Goal: Task Accomplishment & Management: Use online tool/utility

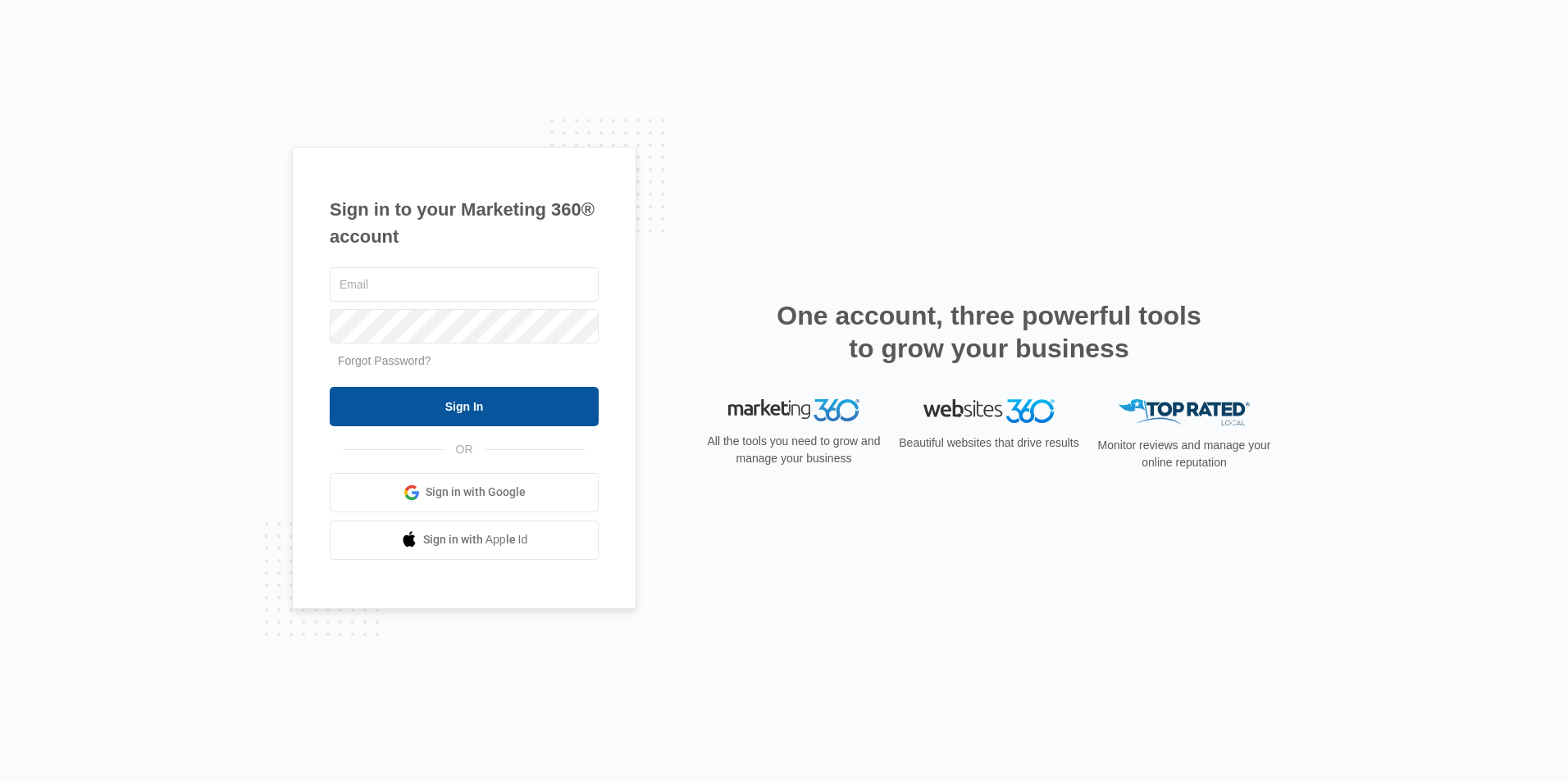
type input "[EMAIL_ADDRESS][DOMAIN_NAME]"
click at [517, 410] on input "Sign In" at bounding box center [464, 406] width 269 height 39
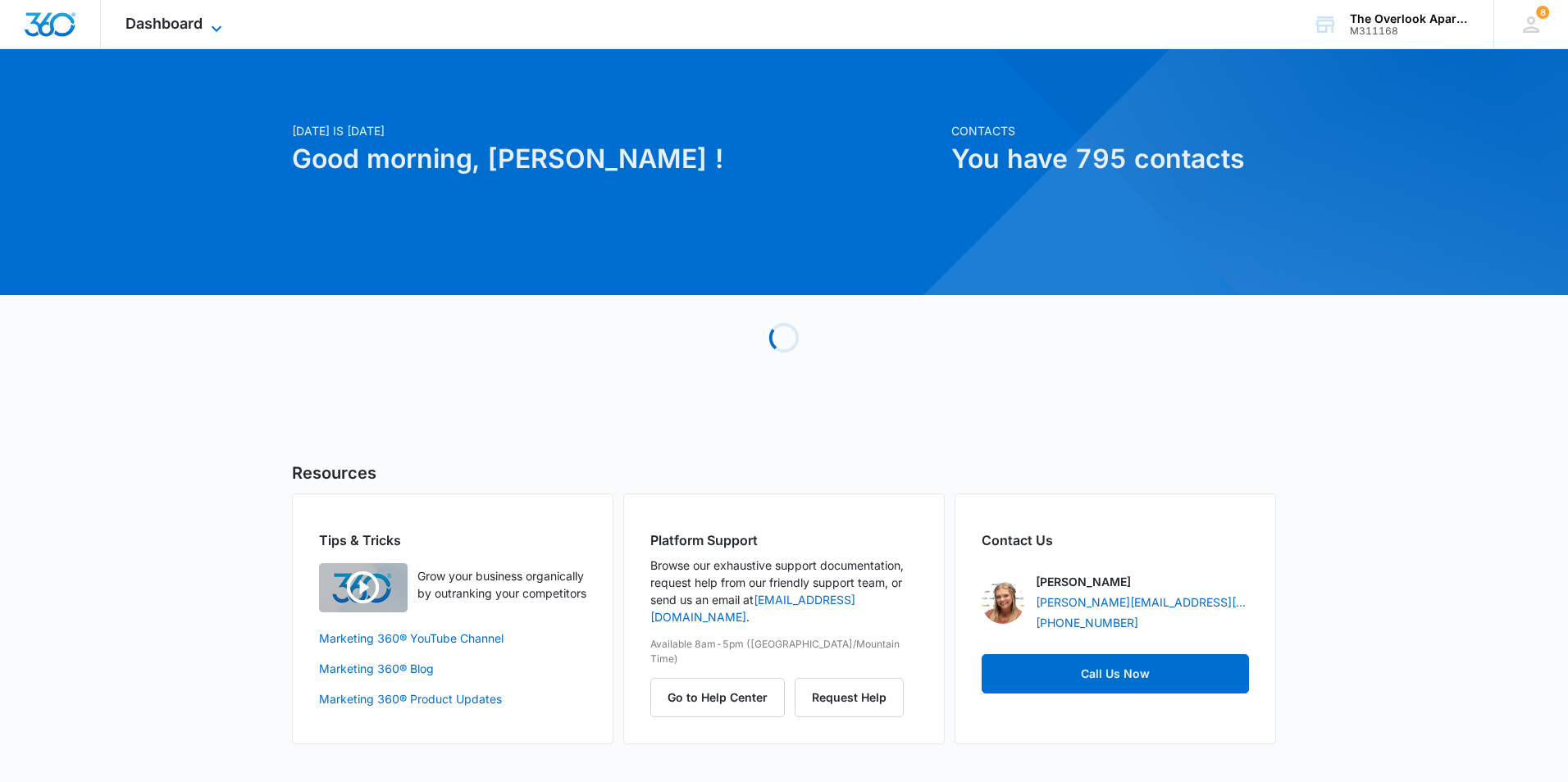
click at [185, 29] on span "Dashboard" at bounding box center [164, 23] width 77 height 18
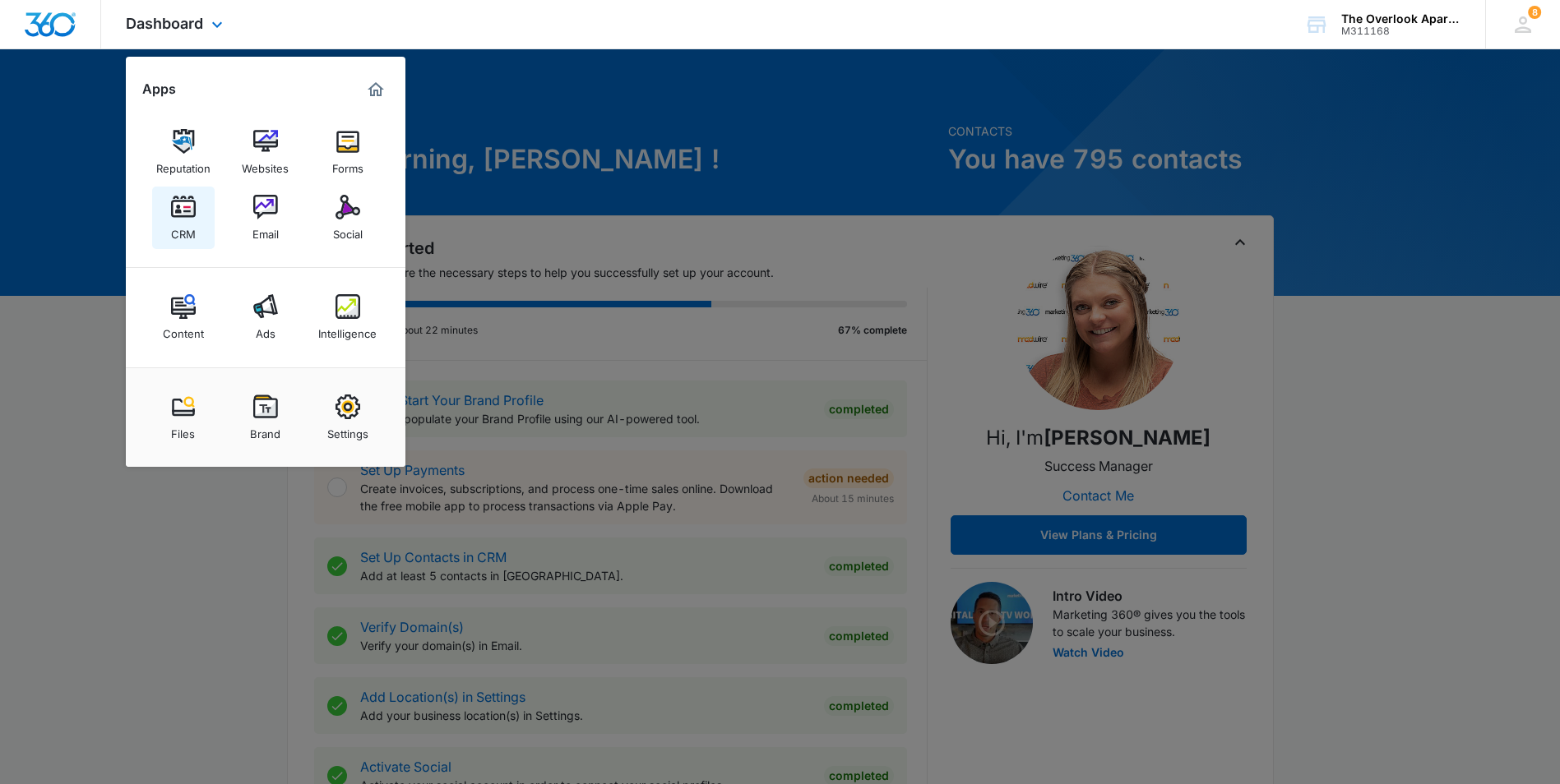
click at [189, 202] on img at bounding box center [183, 207] width 24 height 24
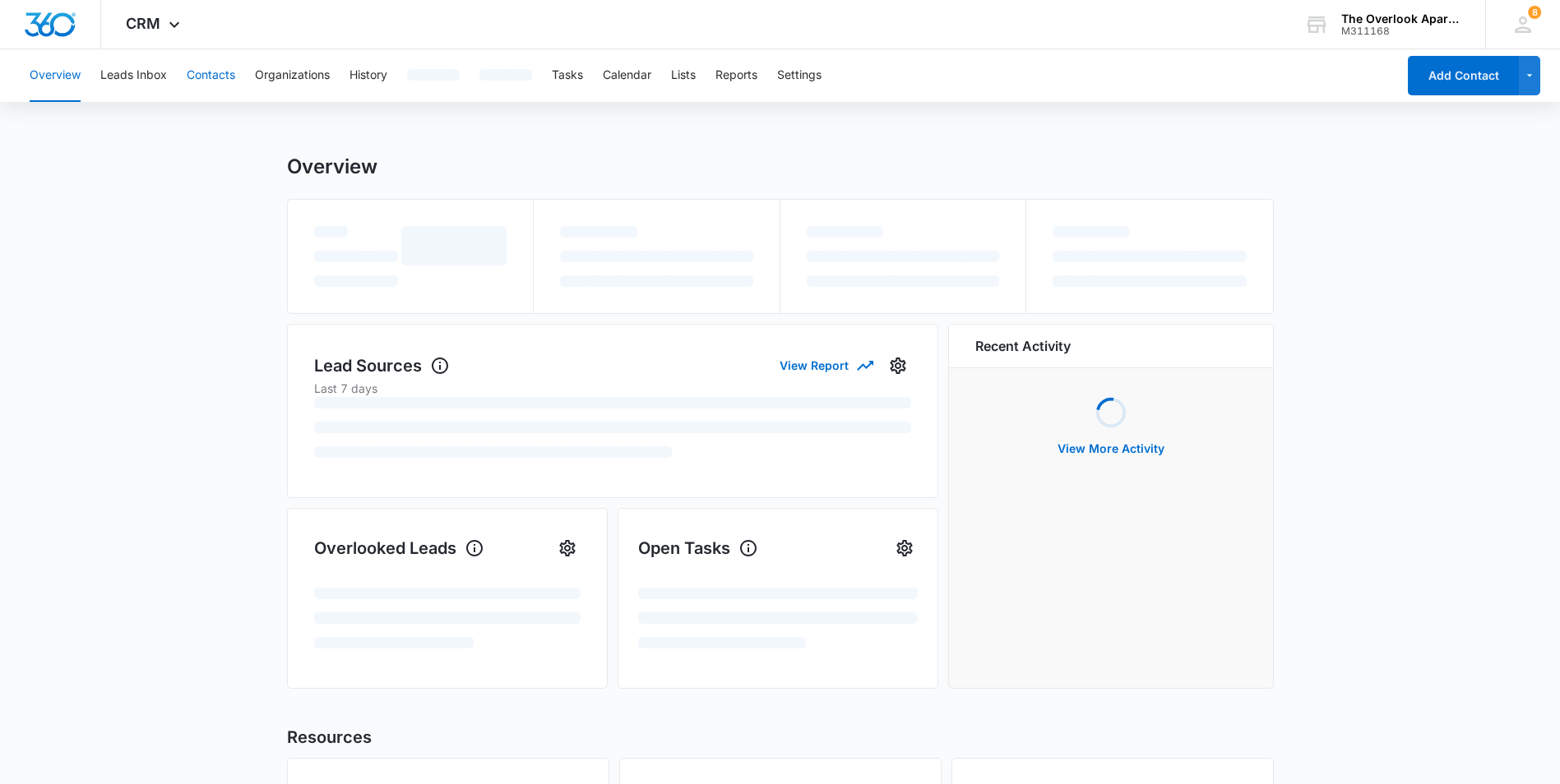
click at [210, 81] on button "Contacts" at bounding box center [211, 75] width 49 height 53
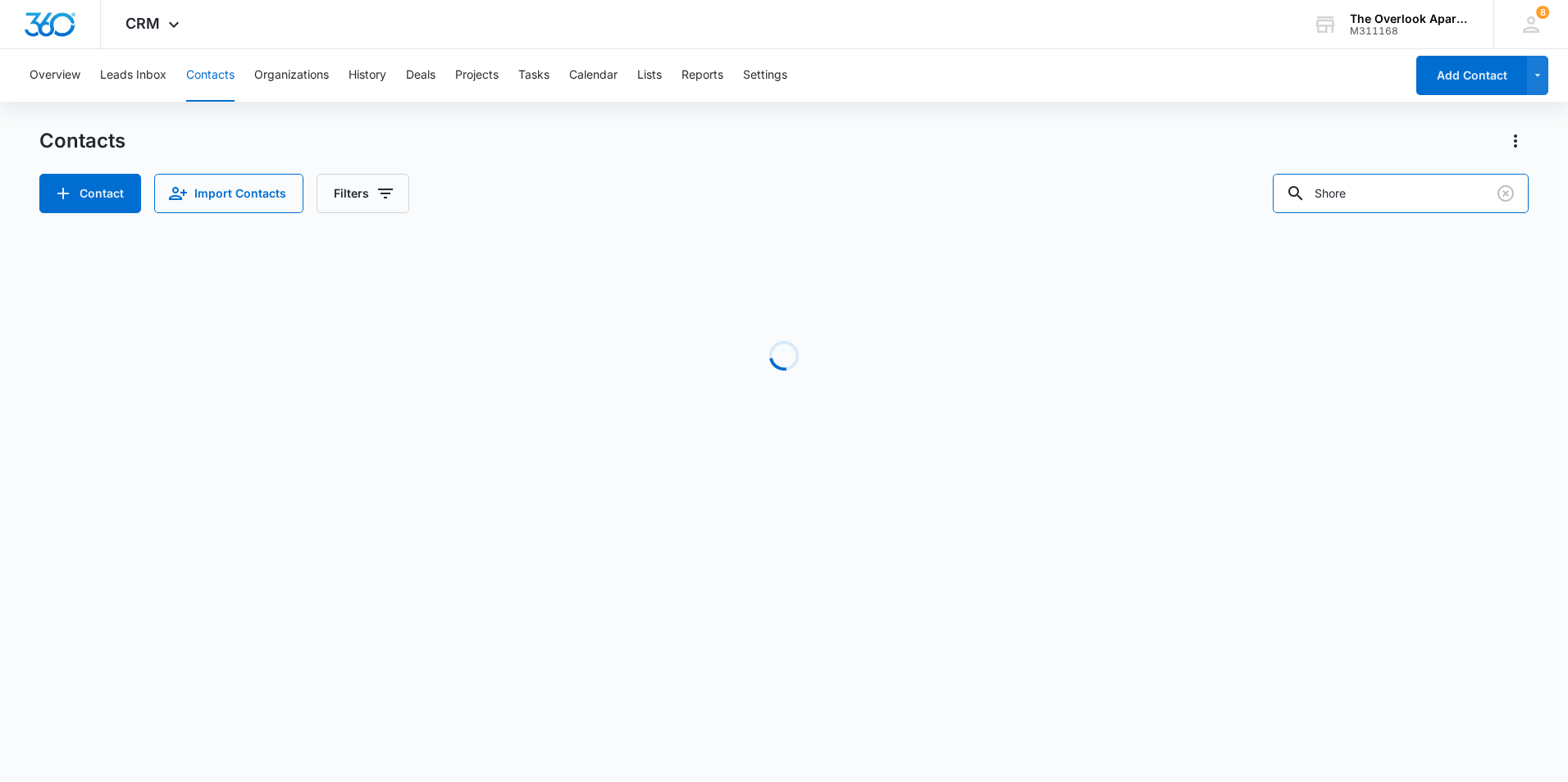
drag, startPoint x: 1441, startPoint y: 188, endPoint x: 1187, endPoint y: 196, distance: 254.1
click at [1187, 196] on div "Contact Import Contacts Filters Shore" at bounding box center [784, 193] width 1489 height 39
type input "3102"
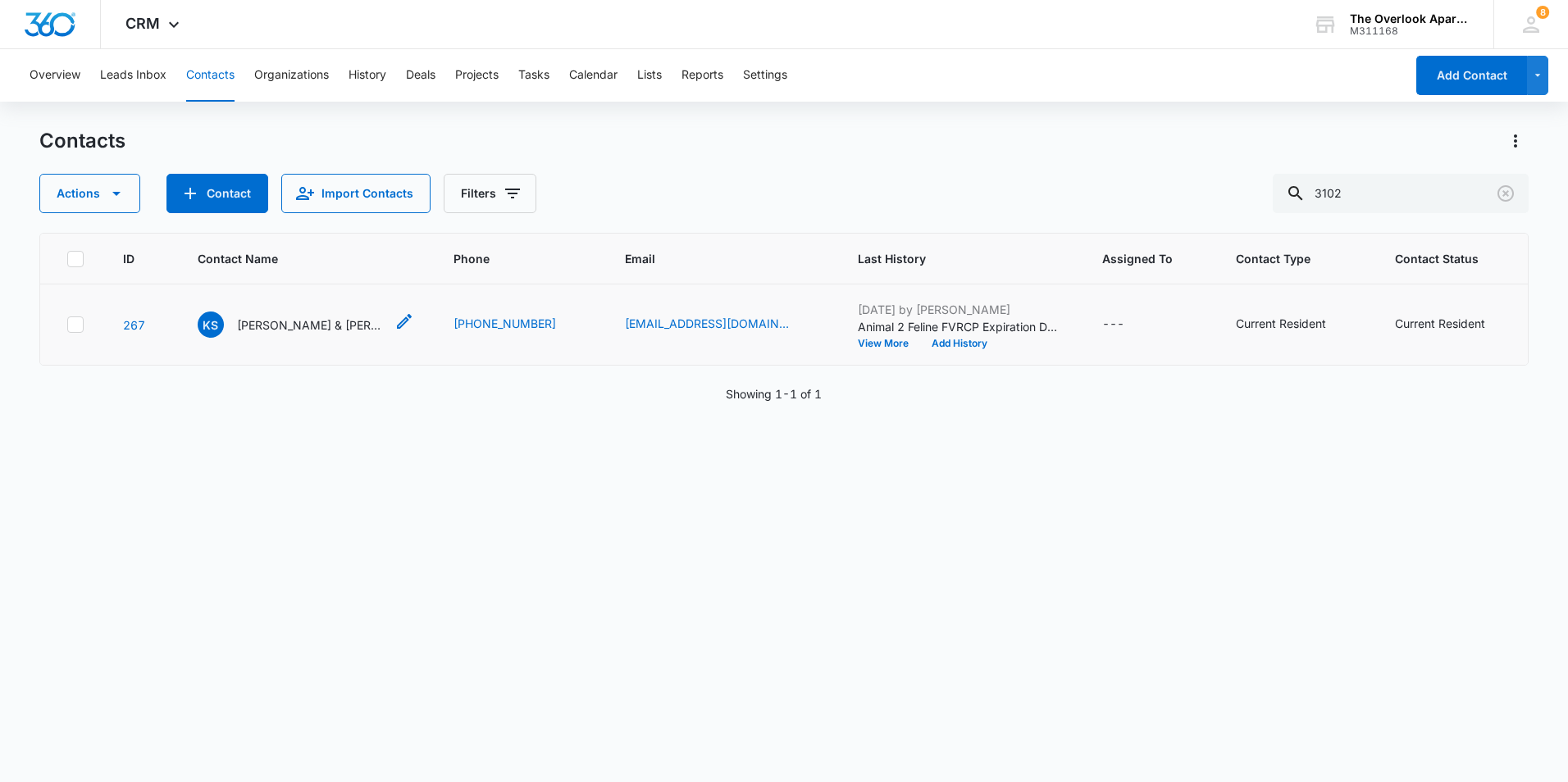
click at [327, 328] on p "[PERSON_NAME] & [PERSON_NAME]" at bounding box center [311, 325] width 148 height 18
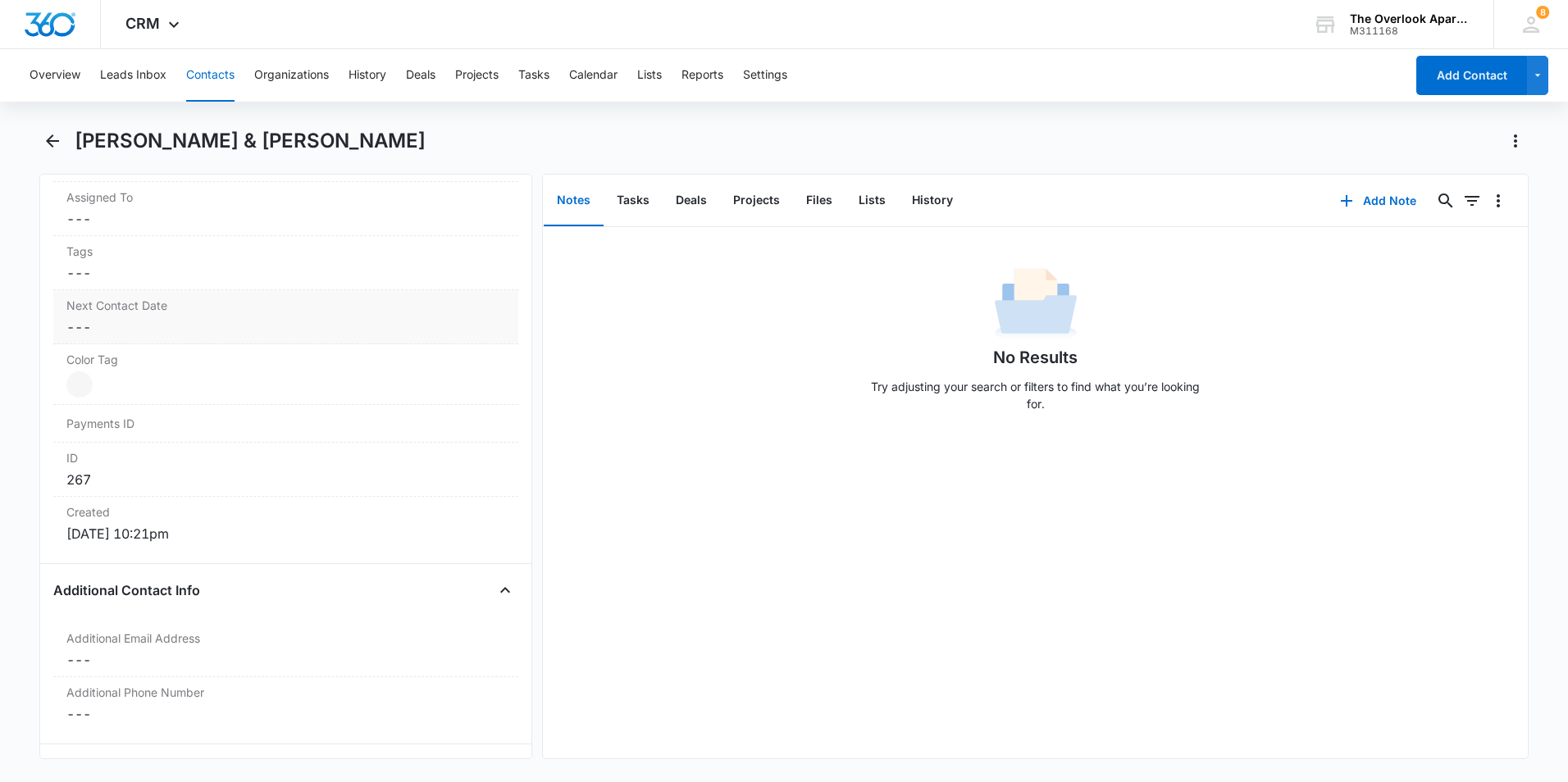
scroll to position [574, 0]
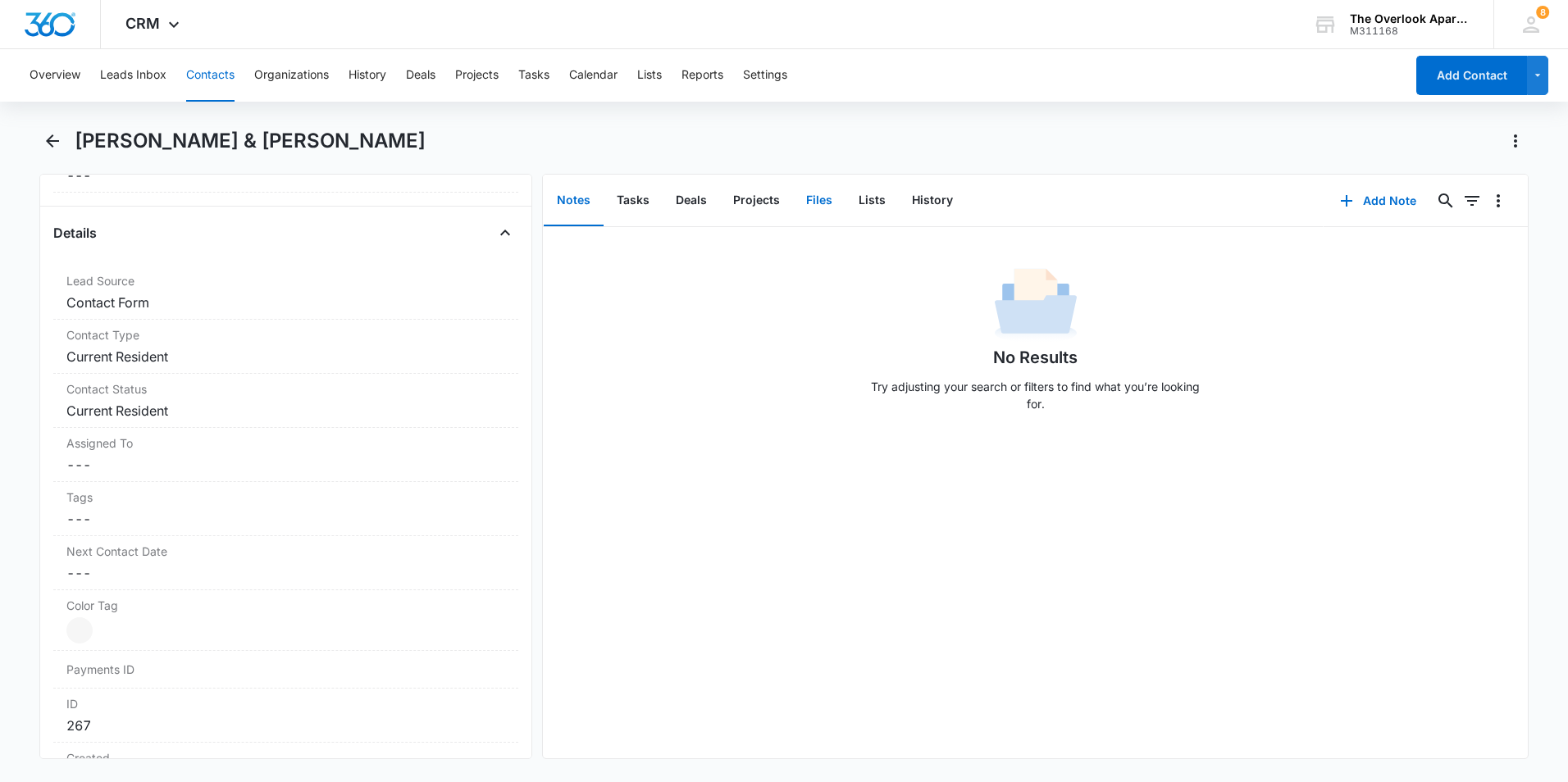
click at [819, 200] on button "Files" at bounding box center [819, 201] width 53 height 51
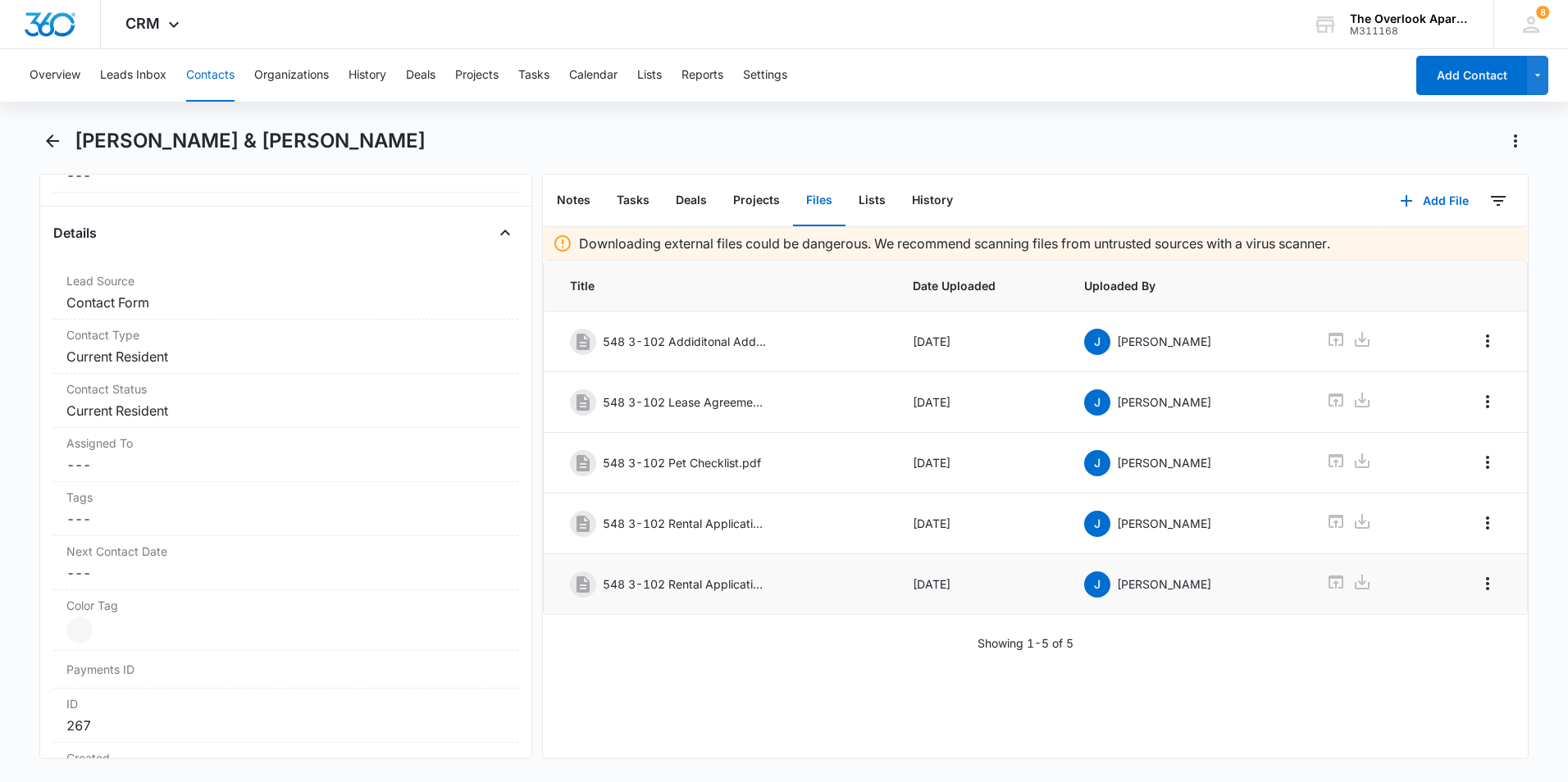
click at [1328, 577] on icon at bounding box center [1336, 582] width 15 height 13
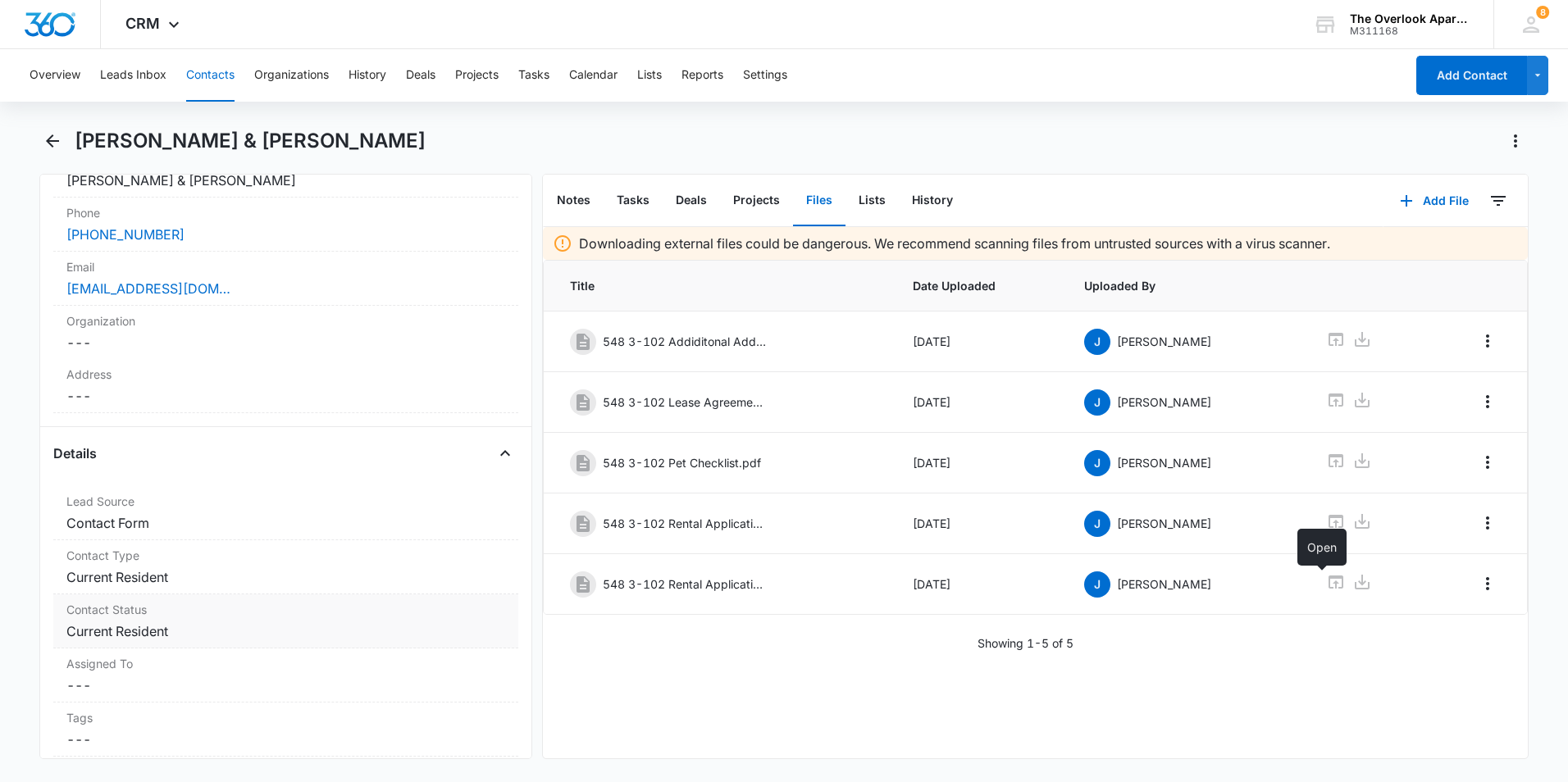
scroll to position [353, 0]
click at [44, 144] on icon "Back" at bounding box center [53, 141] width 20 height 20
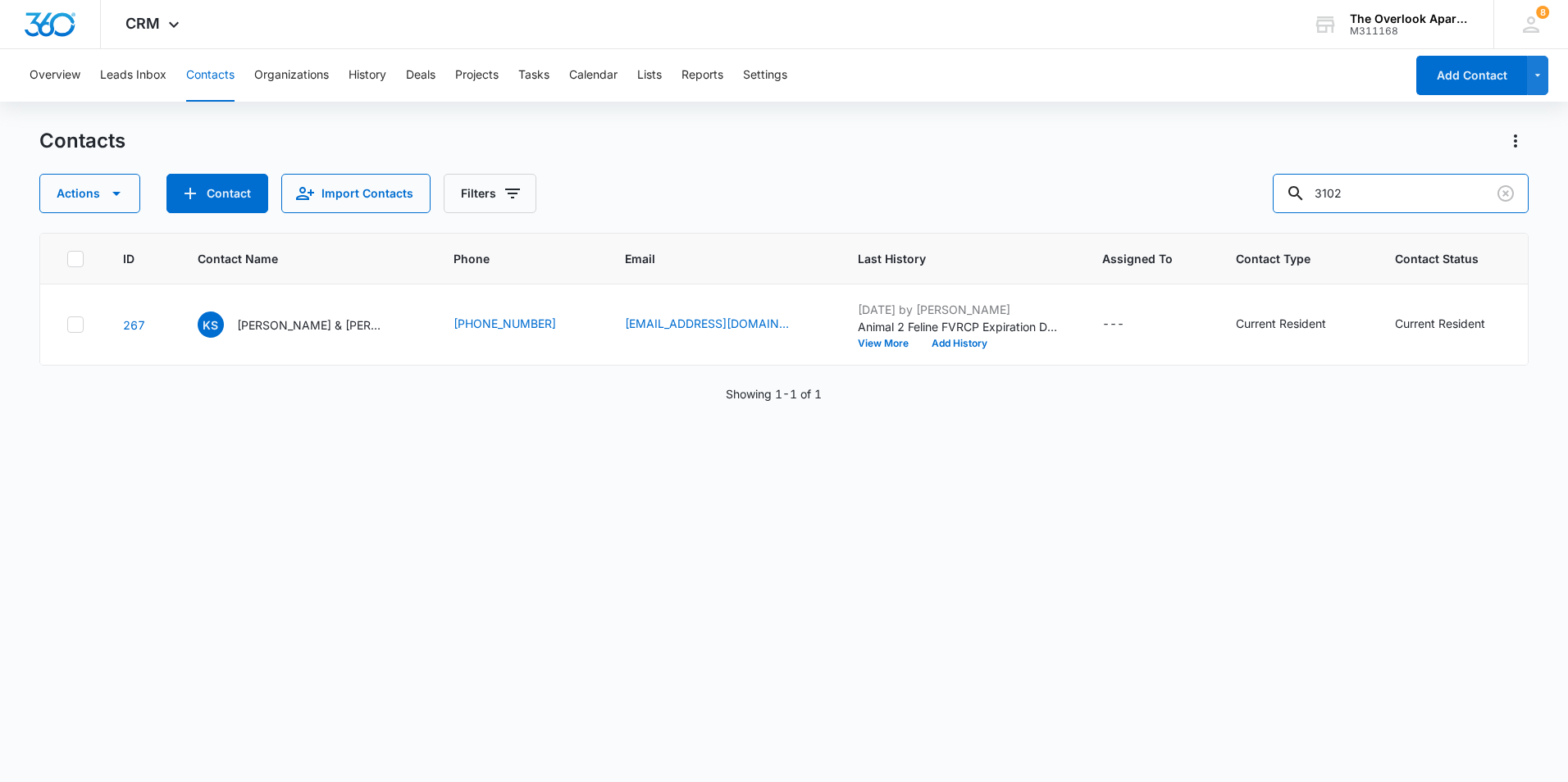
drag, startPoint x: 1134, startPoint y: 206, endPoint x: 1291, endPoint y: 228, distance: 158.5
click at [1033, 201] on div "Actions Contact Import Contacts Filters 3102" at bounding box center [784, 193] width 1489 height 39
click at [1403, 189] on input "text" at bounding box center [1413, 193] width 231 height 39
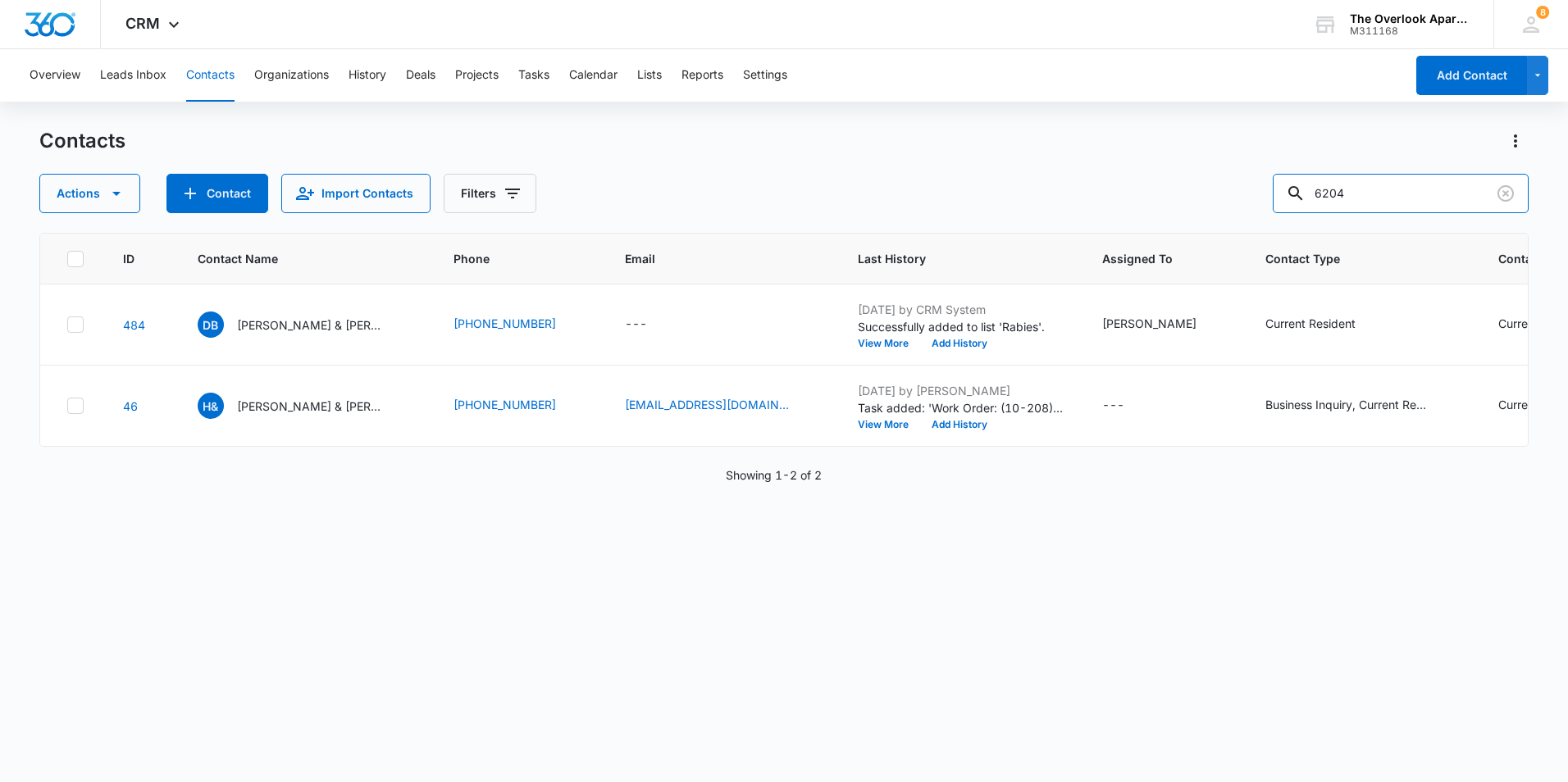
drag, startPoint x: 1432, startPoint y: 196, endPoint x: 1033, endPoint y: 174, distance: 399.6
click at [1033, 174] on div "Actions Contact Import Contacts Filters 6204" at bounding box center [784, 193] width 1489 height 39
type input "6304"
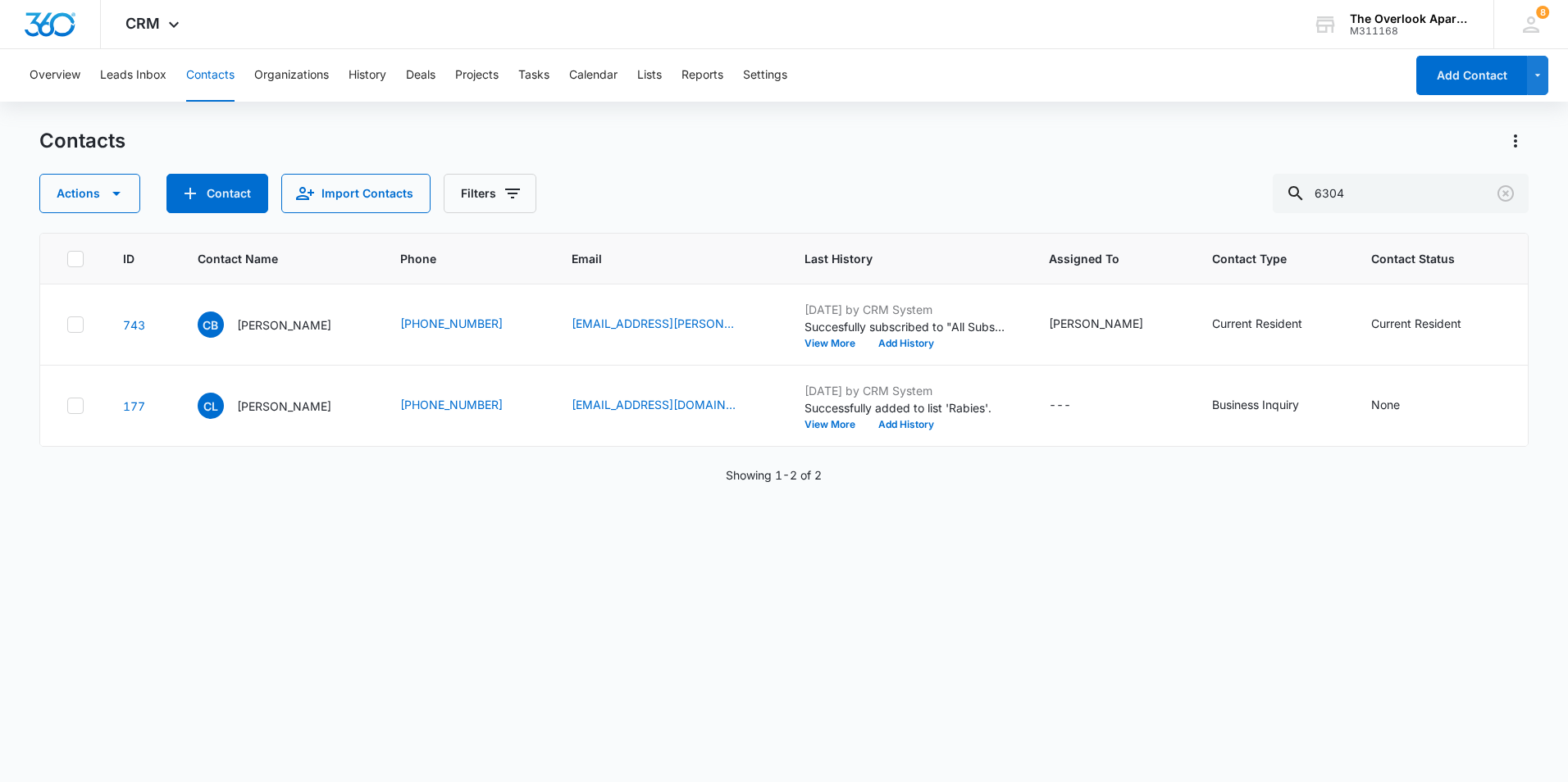
click at [1122, 176] on div "Actions Contact Import Contacts Filters 6304" at bounding box center [784, 193] width 1489 height 39
click at [1495, 200] on button "Clear" at bounding box center [1505, 193] width 26 height 26
